Goal: Information Seeking & Learning: Find contact information

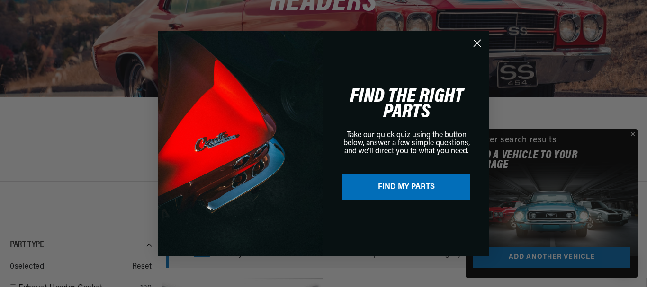
click at [476, 40] on circle "Close dialog" at bounding box center [477, 44] width 16 height 16
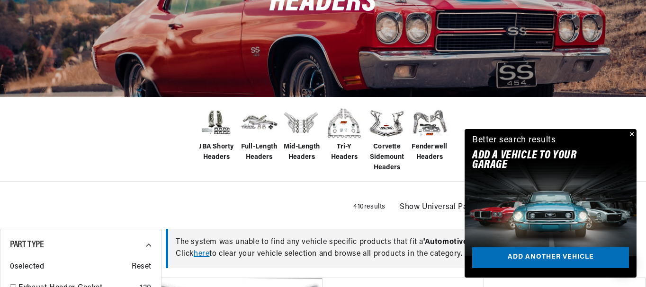
click at [631, 131] on button "Close" at bounding box center [630, 134] width 11 height 11
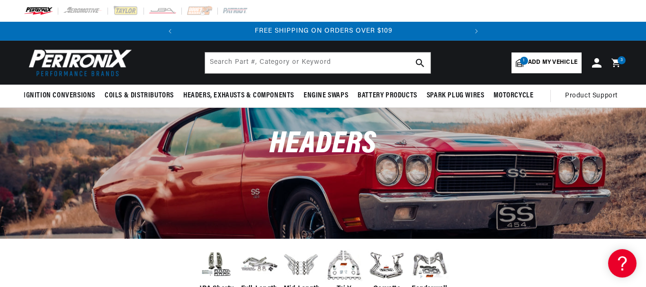
click at [617, 61] on icon at bounding box center [615, 63] width 9 height 9
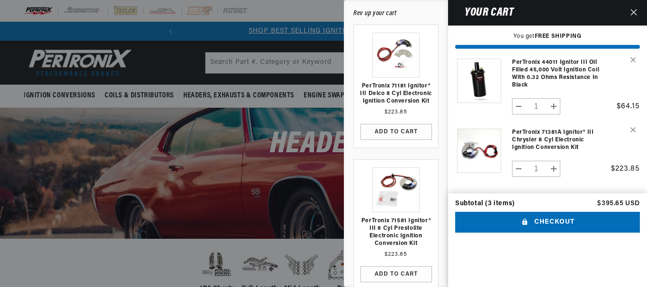
click at [142, 124] on div at bounding box center [323, 143] width 647 height 287
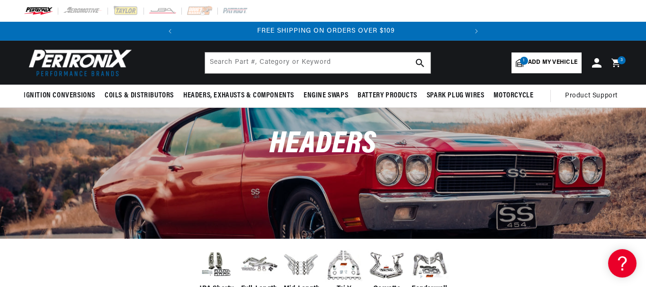
scroll to position [0, 287]
click at [625, 265] on icon at bounding box center [622, 263] width 14 height 71
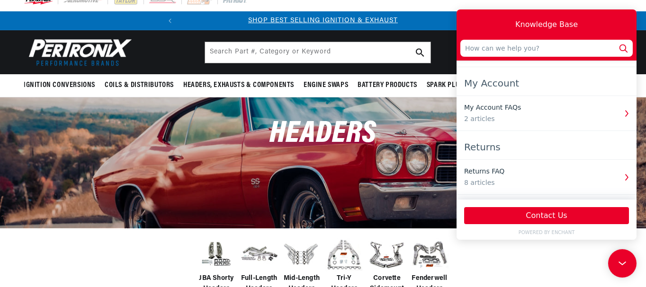
scroll to position [0, 0]
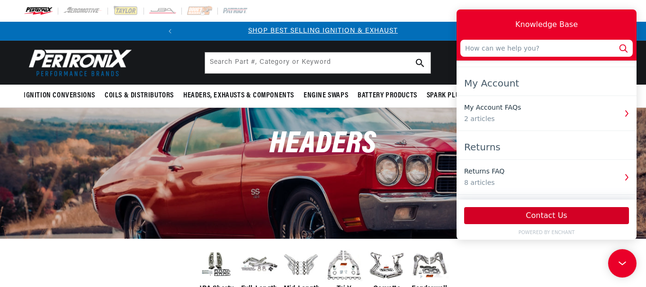
click at [560, 214] on button "Contact Us" at bounding box center [546, 215] width 165 height 17
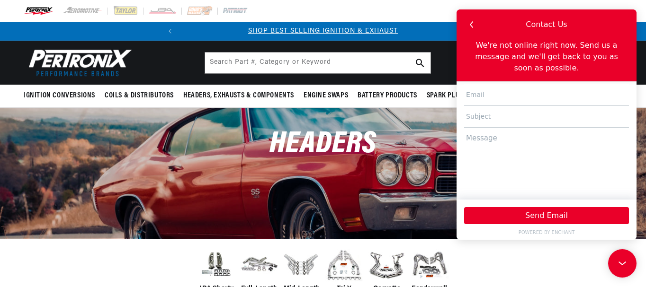
click at [324, 166] on div "Headers" at bounding box center [322, 150] width 213 height 36
click at [623, 268] on icon at bounding box center [622, 263] width 14 height 71
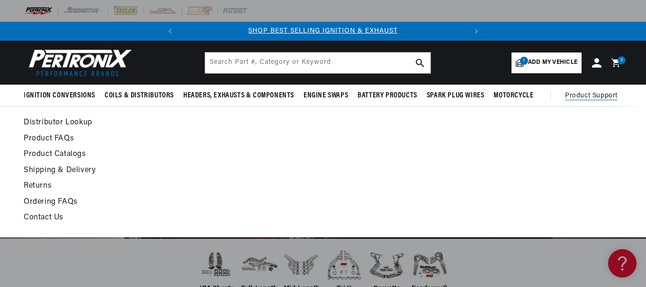
click at [46, 215] on link "Contact Us" at bounding box center [242, 218] width 436 height 13
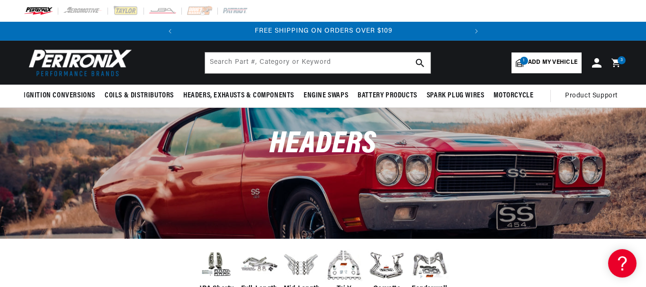
click at [615, 58] on icon at bounding box center [617, 63] width 21 height 10
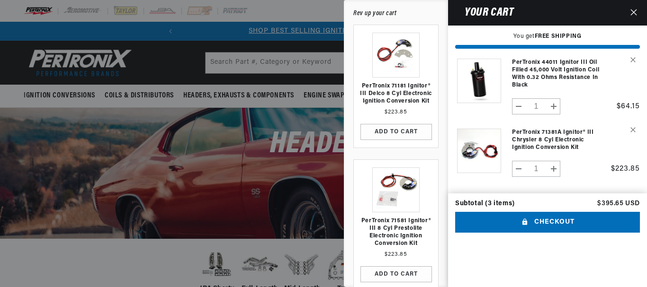
click at [554, 135] on link "PerTronix 71381A Ignitor® III Chrysler 8 cyl Electronic Ignition Conversion Kit" at bounding box center [559, 140] width 94 height 23
